Goal: Answer question/provide support: Answer question/provide support

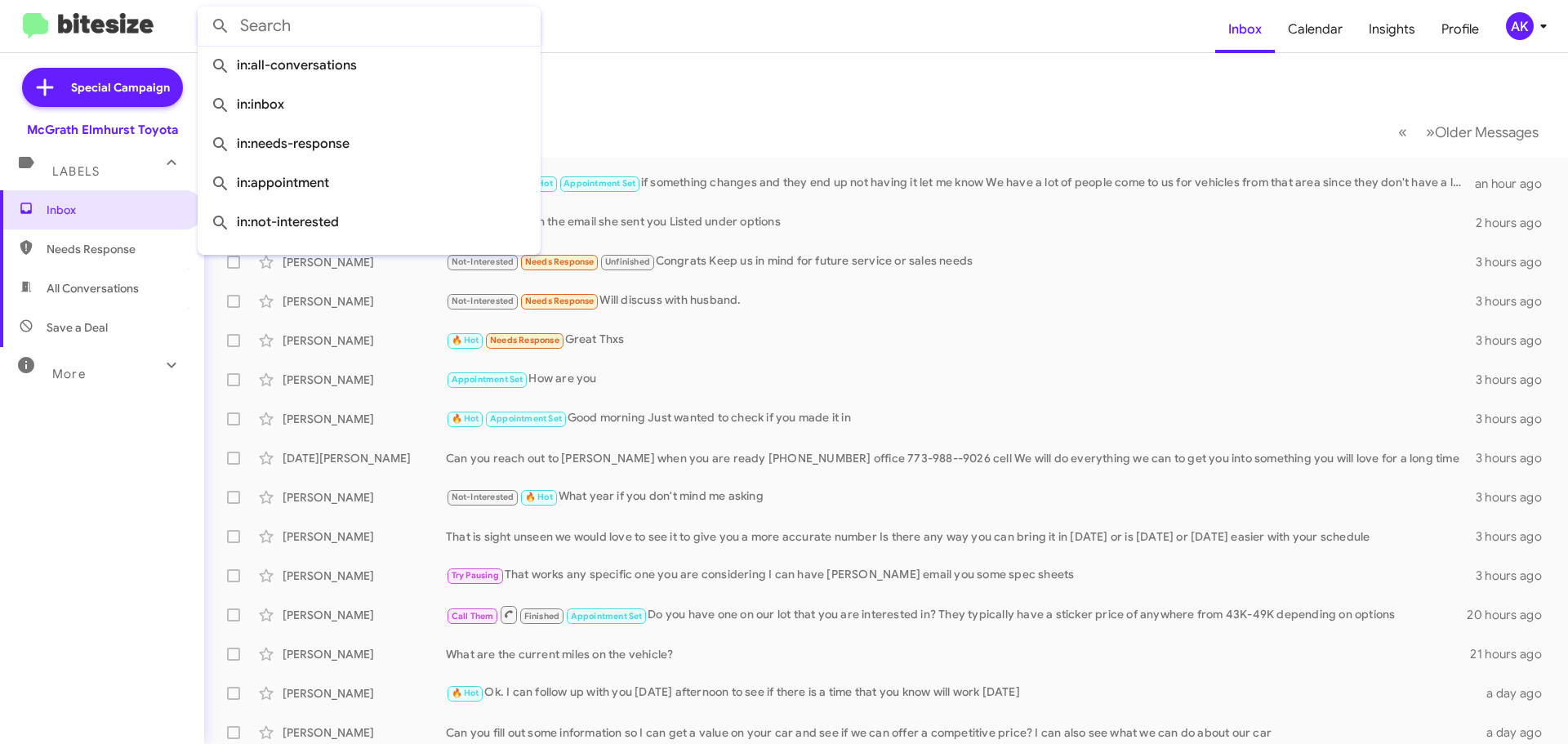
click at [774, 128] on mat-toolbar-row "« Previous » Next Older Messages" at bounding box center [886, 131] width 1364 height 52
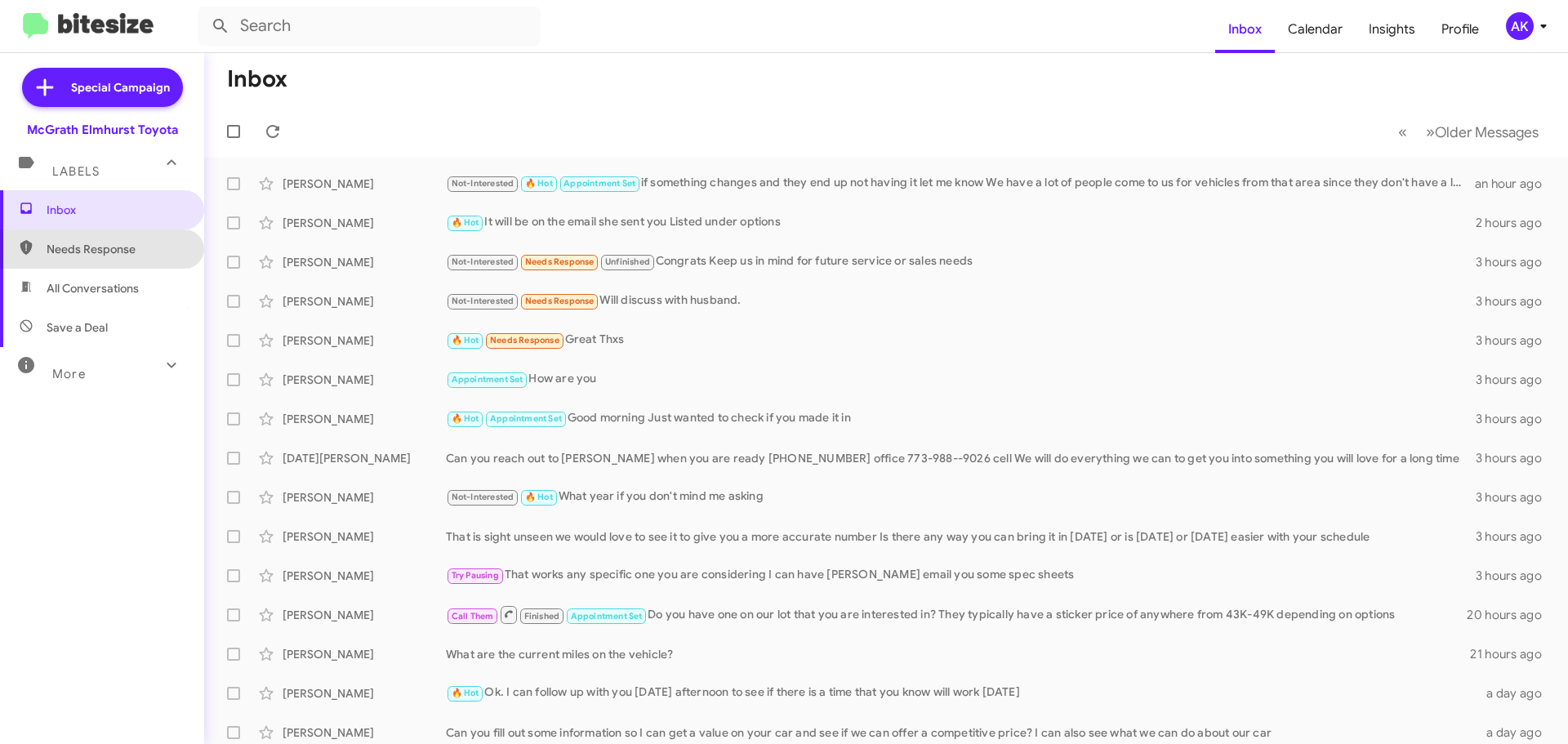
click at [109, 253] on span "Needs Response" at bounding box center [116, 249] width 139 height 17
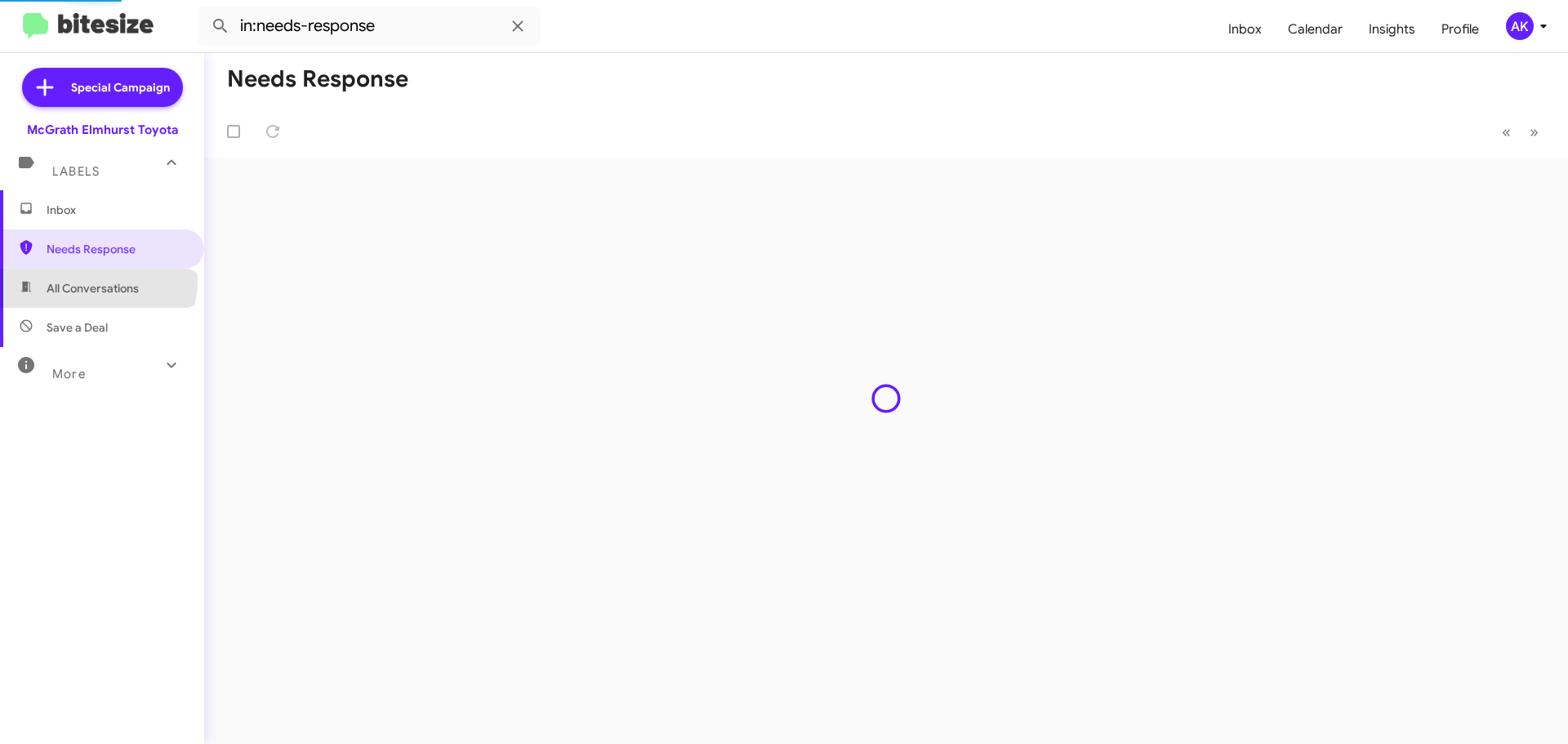
click at [97, 281] on span "All Conversations" at bounding box center [92, 288] width 92 height 17
type input "in:all-conversations"
